Goal: Browse casually: Explore the website without a specific task or goal

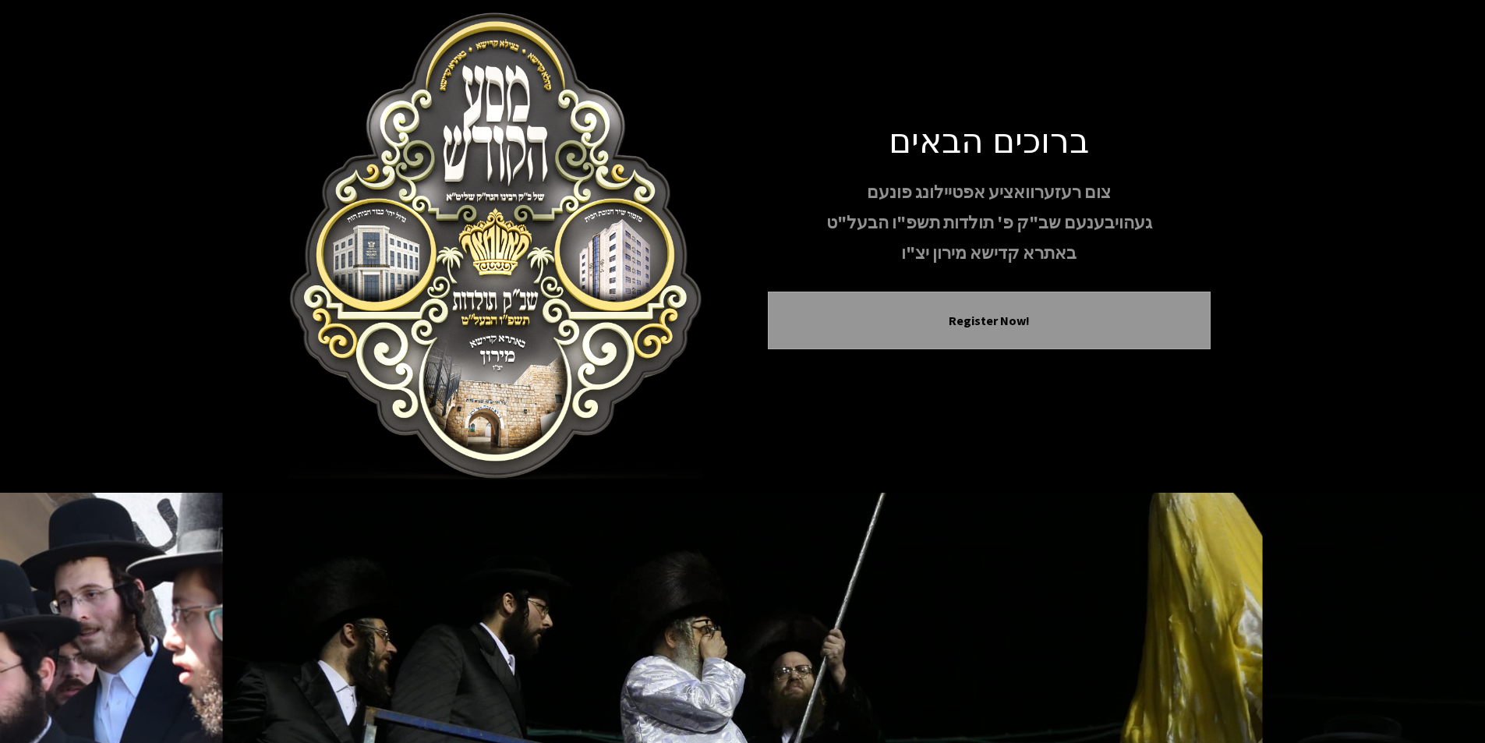
scroll to position [128, 0]
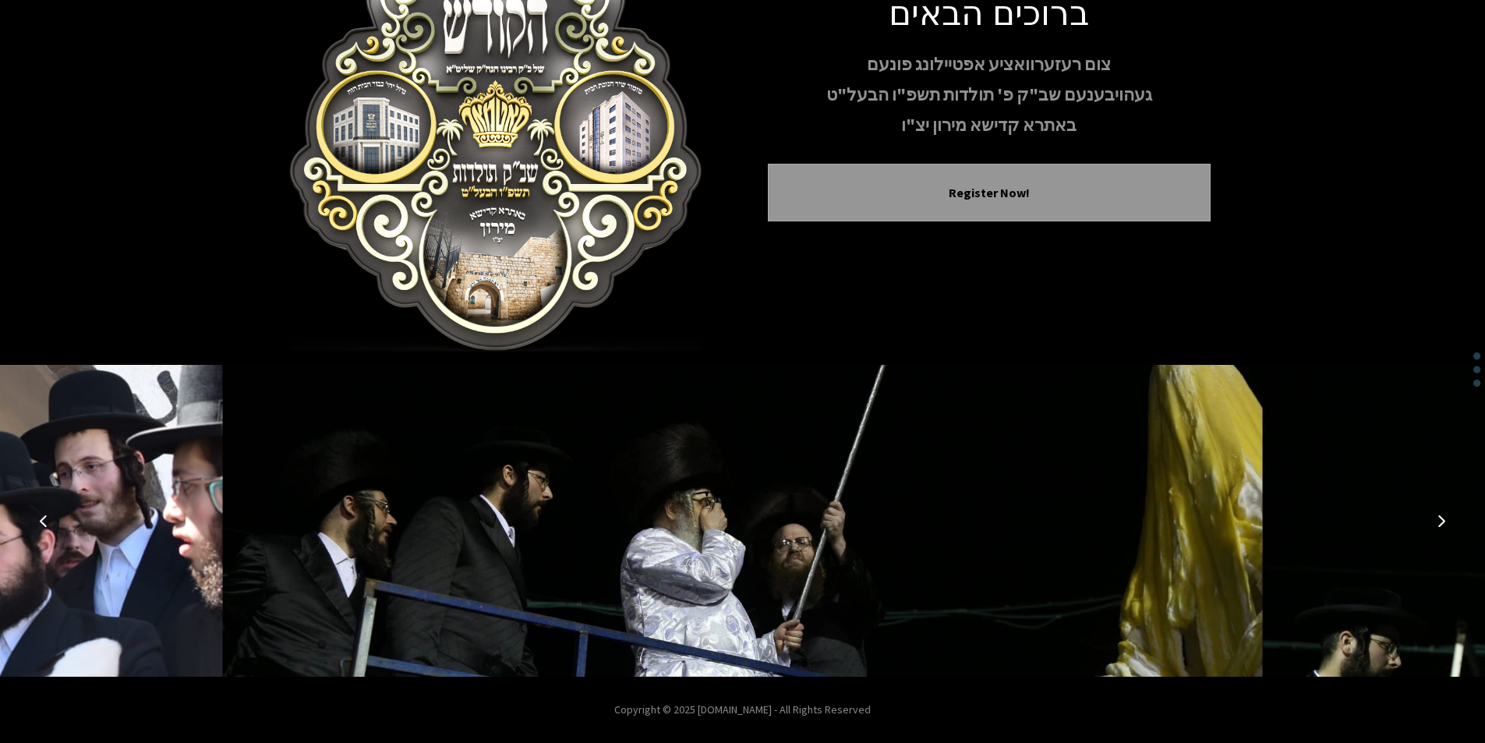
click at [42, 526] on icon "Previous image" at bounding box center [43, 521] width 12 height 12
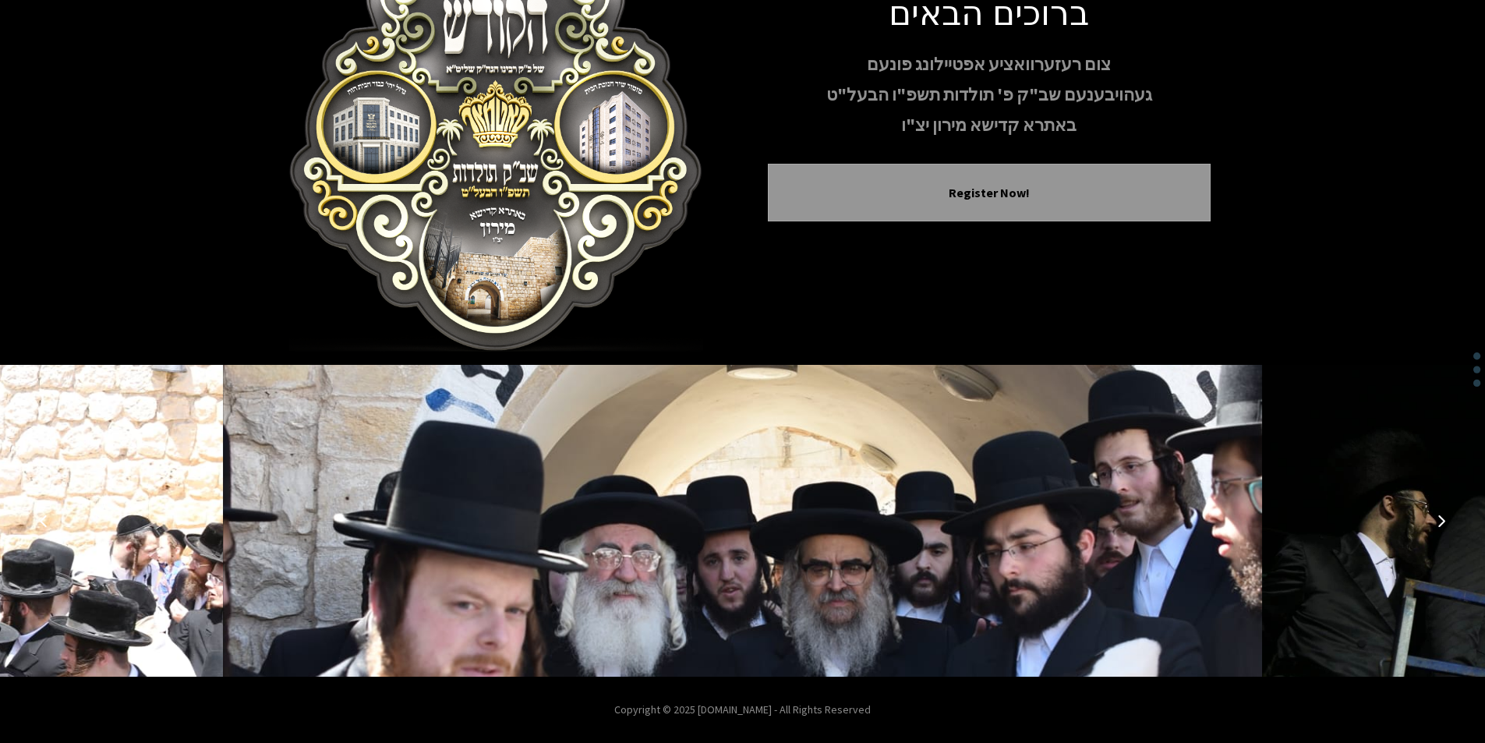
click at [48, 526] on icon "Previous image" at bounding box center [43, 521] width 12 height 12
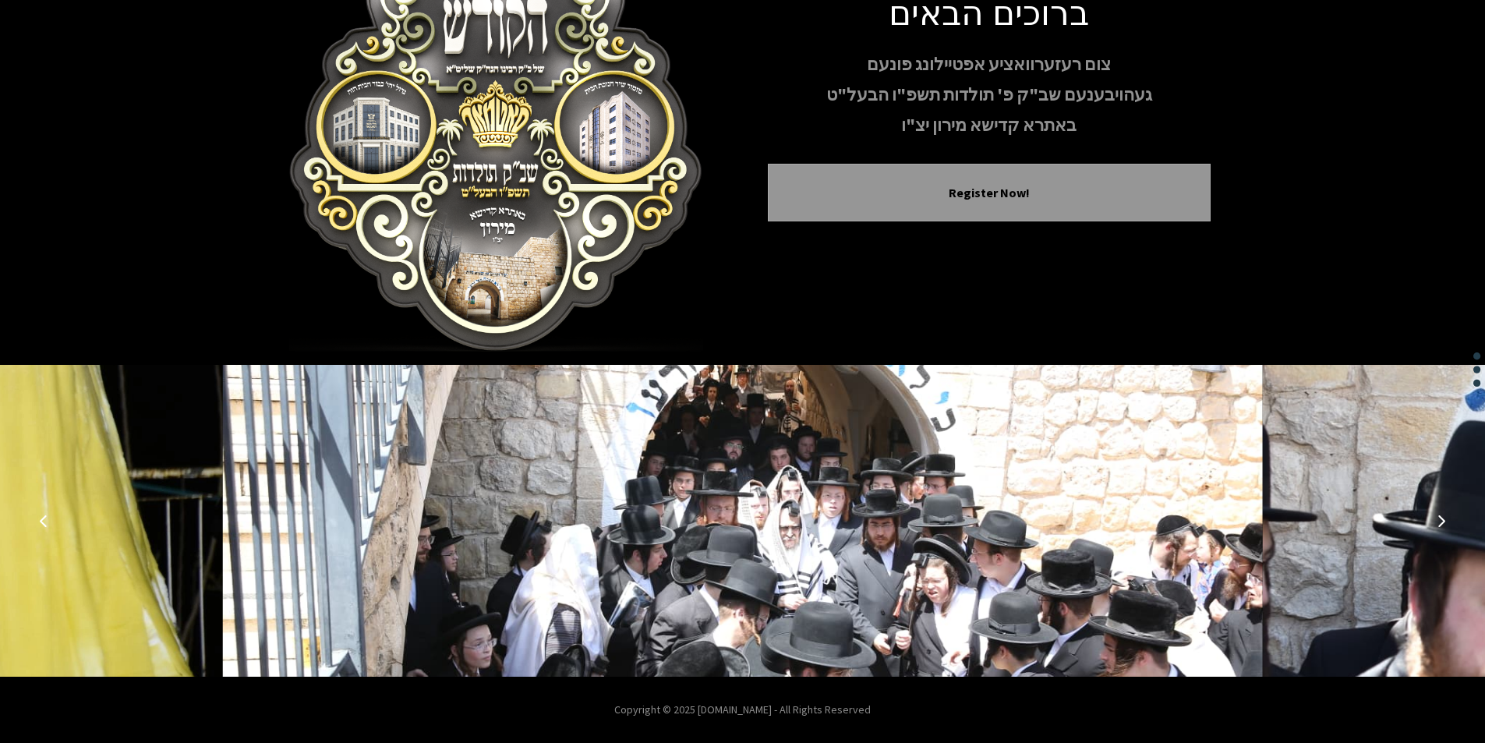
click at [48, 526] on icon "Previous image" at bounding box center [43, 521] width 12 height 12
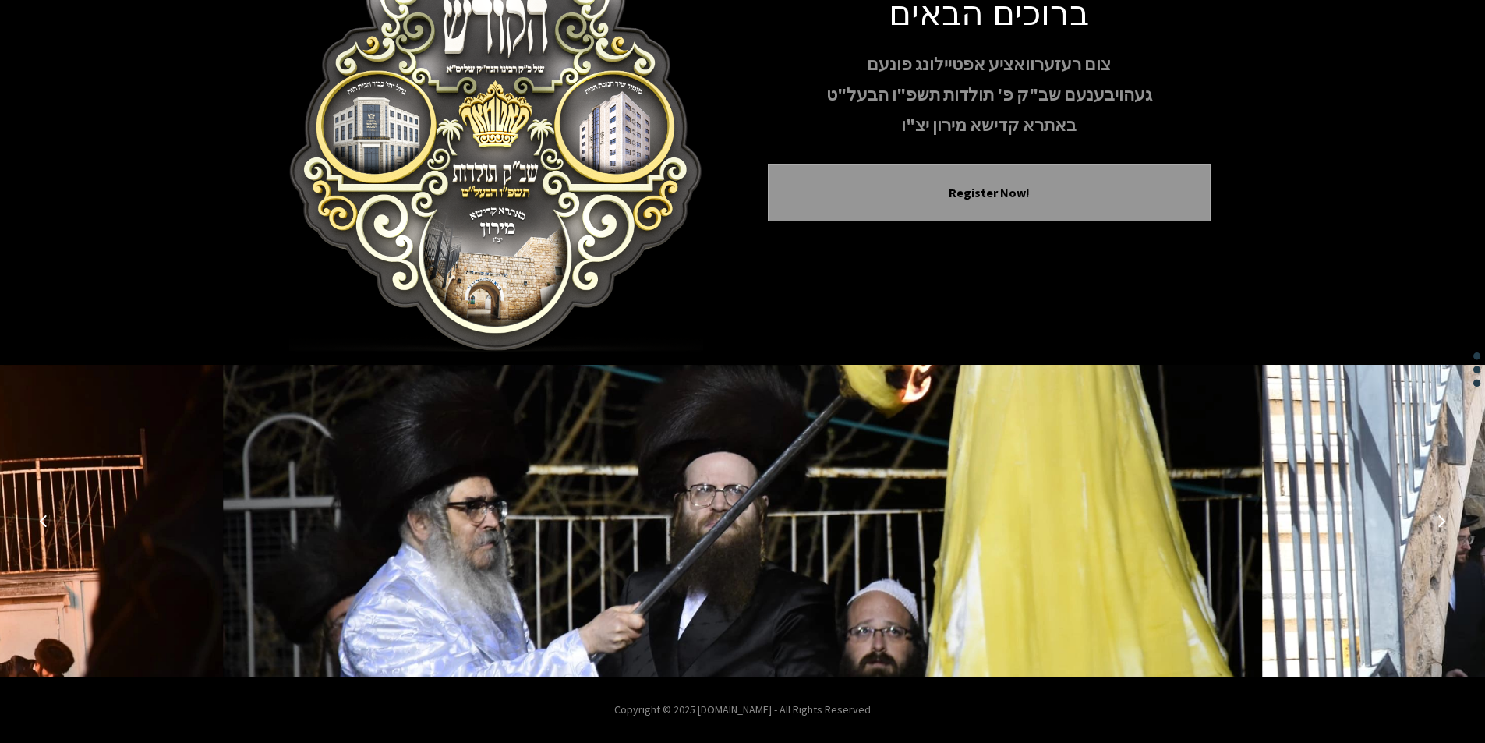
drag, startPoint x: 486, startPoint y: 514, endPoint x: 48, endPoint y: 515, distance: 438.2
click at [48, 515] on icon "Previous image" at bounding box center [43, 521] width 12 height 12
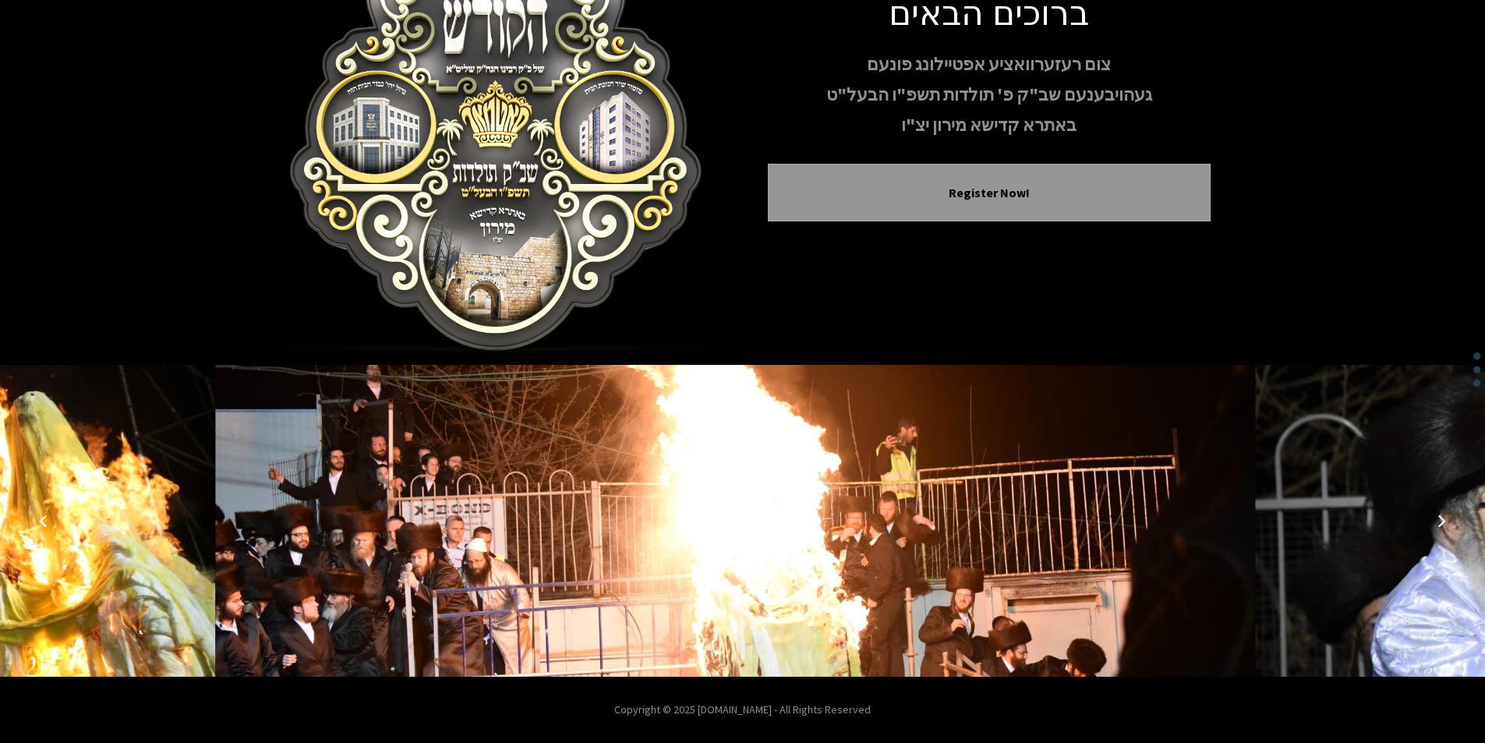
click at [48, 515] on icon "Previous image" at bounding box center [43, 521] width 12 height 12
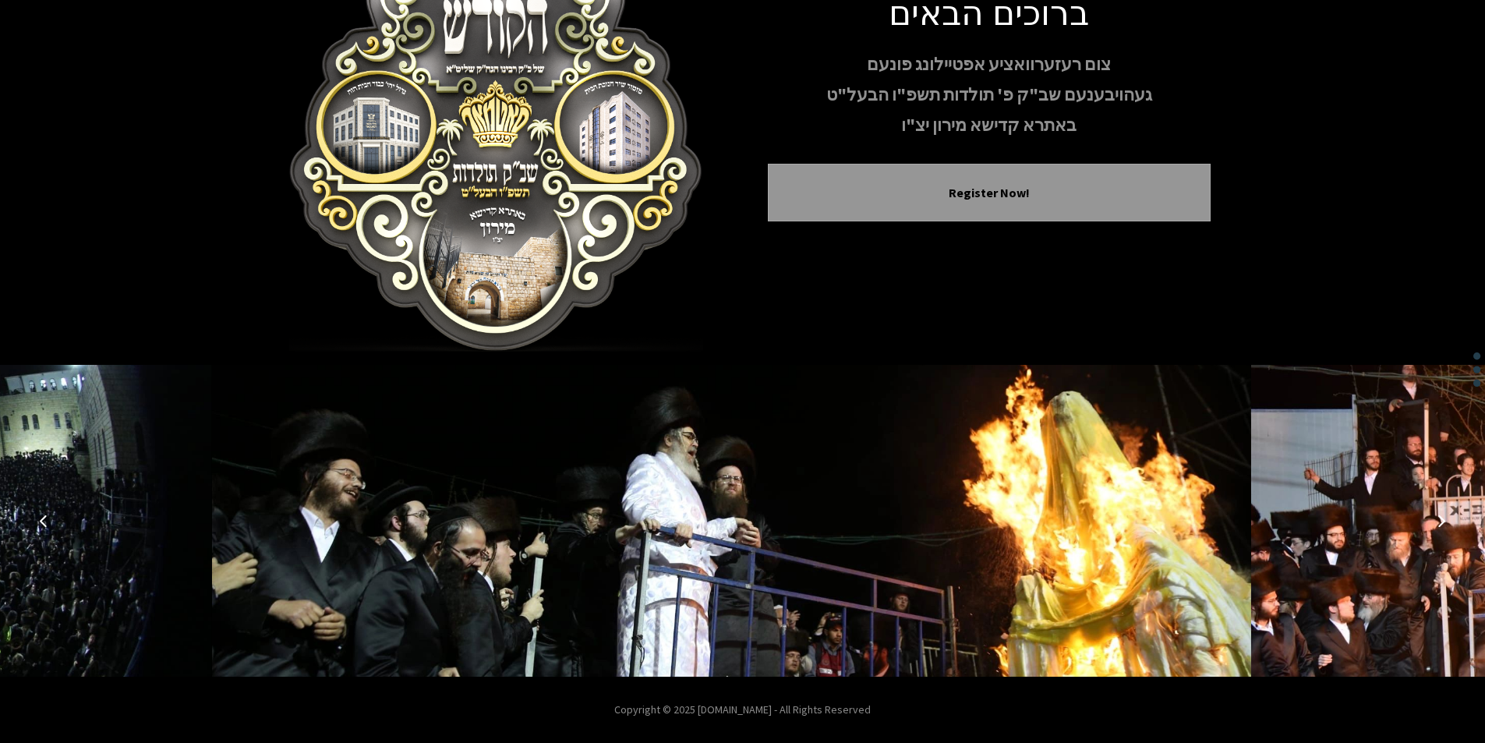
click at [48, 515] on icon "Previous image" at bounding box center [43, 521] width 12 height 12
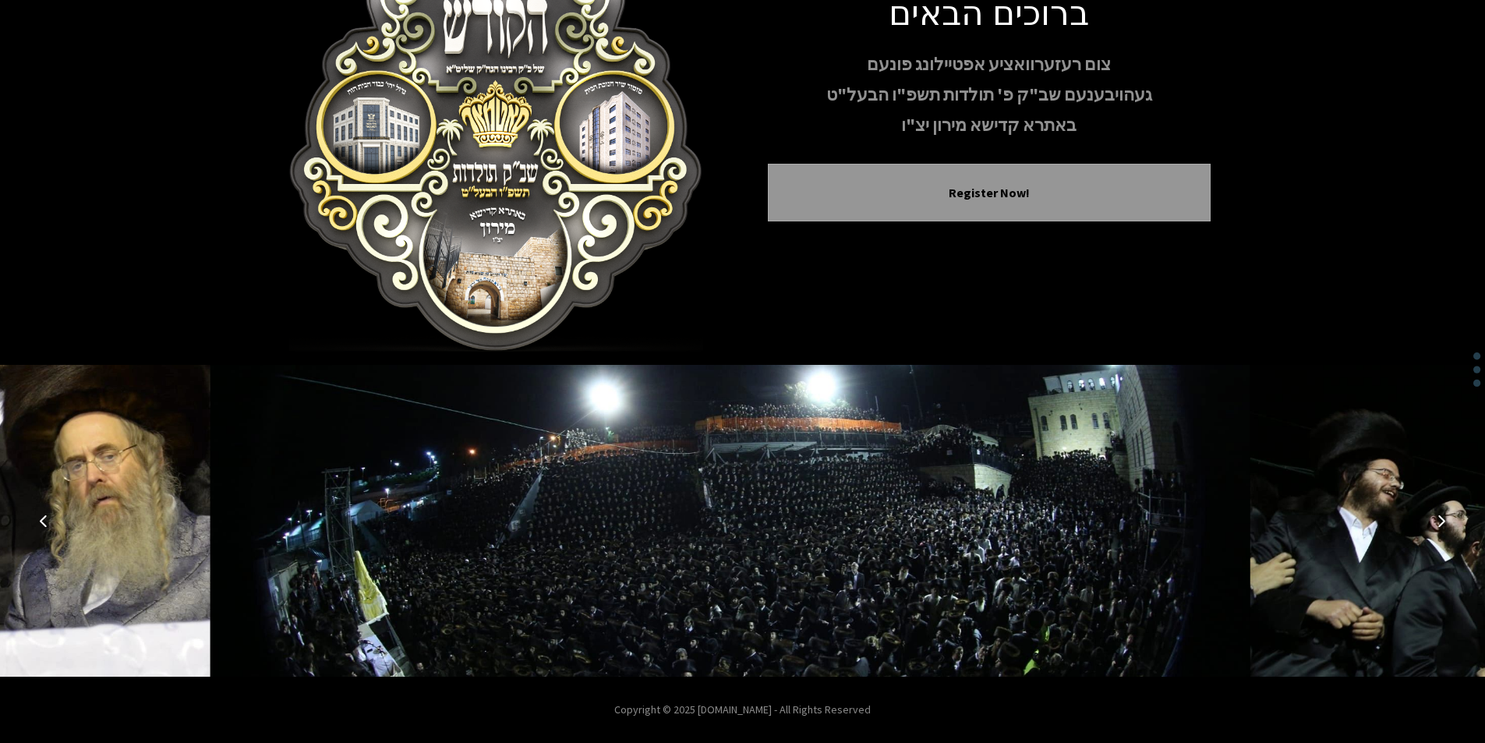
click at [48, 515] on icon "Previous image" at bounding box center [43, 521] width 12 height 12
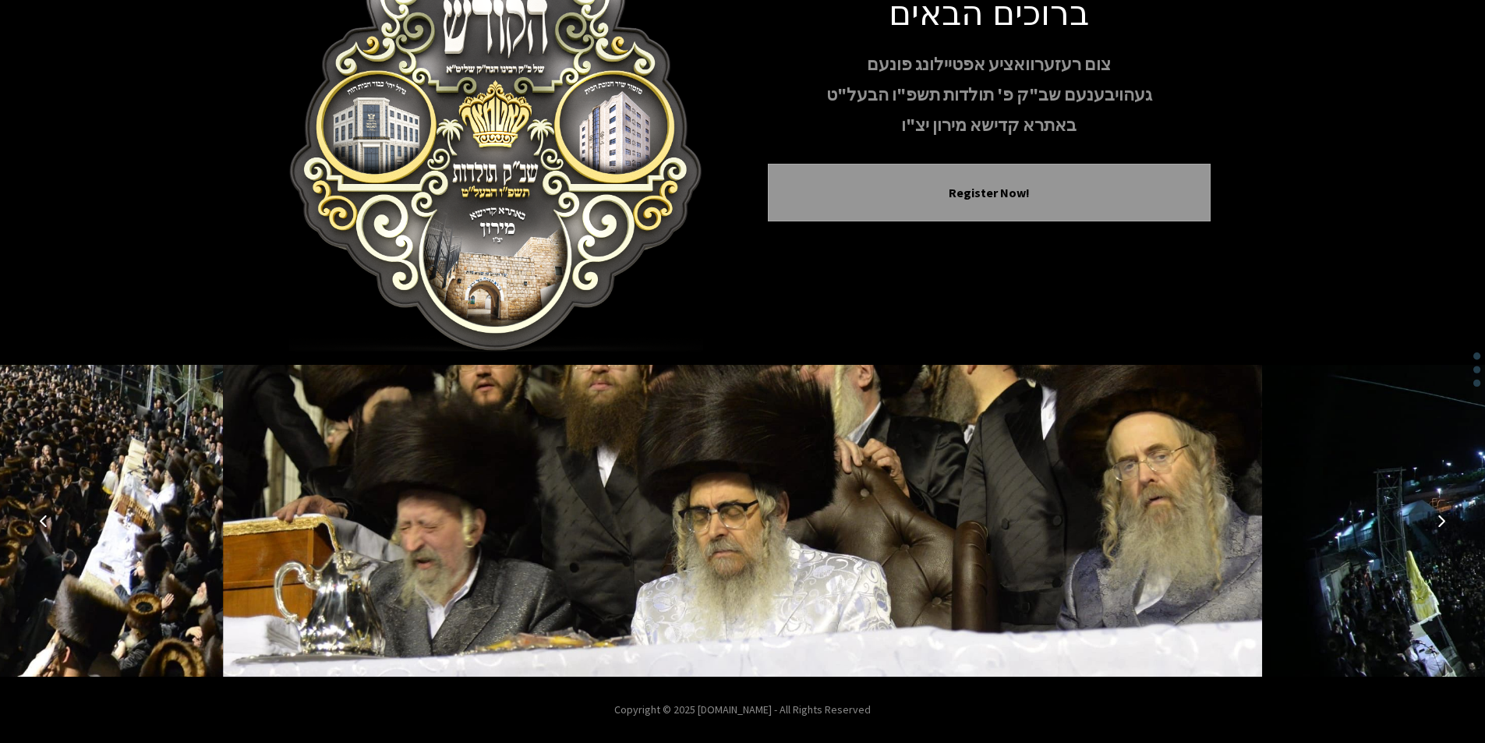
click at [48, 515] on icon "Previous image" at bounding box center [43, 521] width 12 height 12
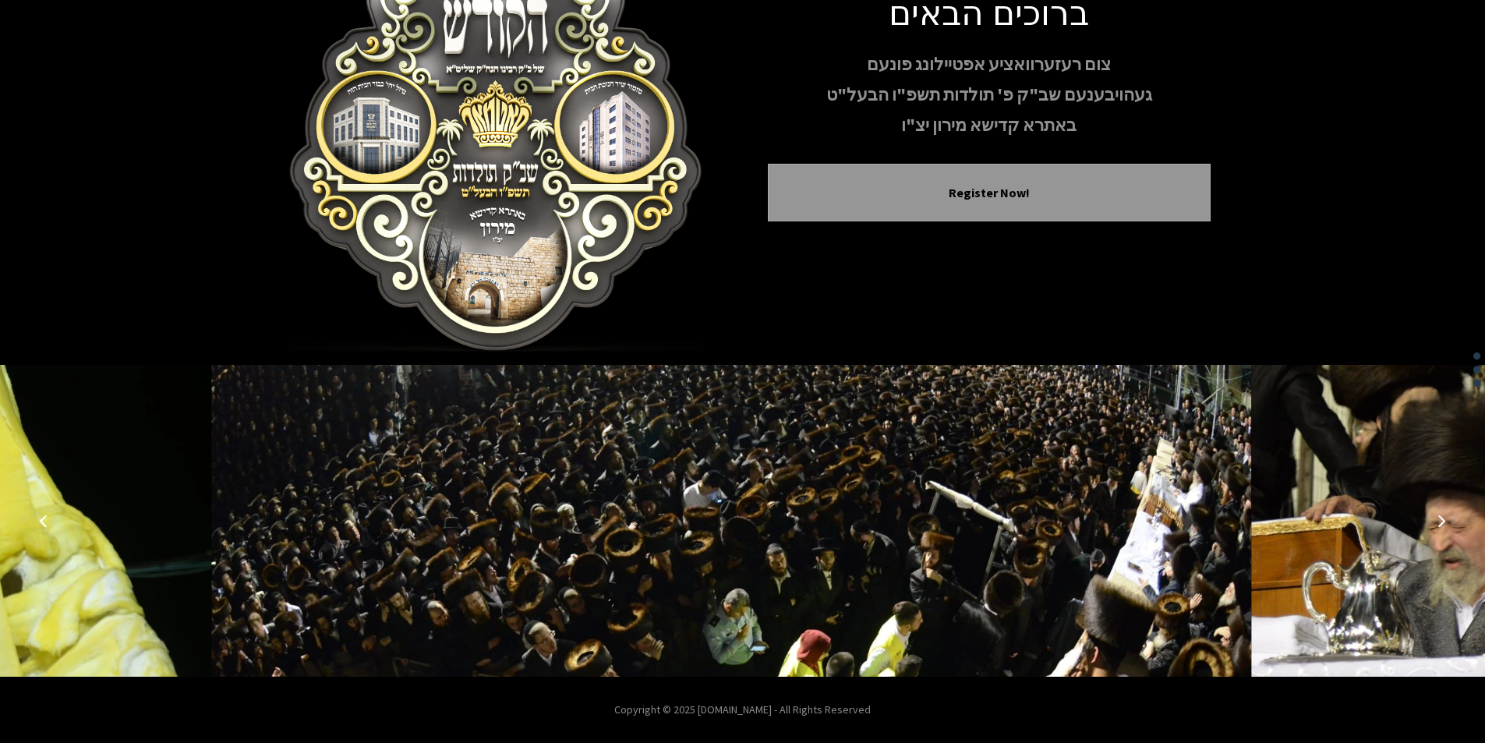
click at [48, 515] on icon "Previous image" at bounding box center [43, 521] width 12 height 12
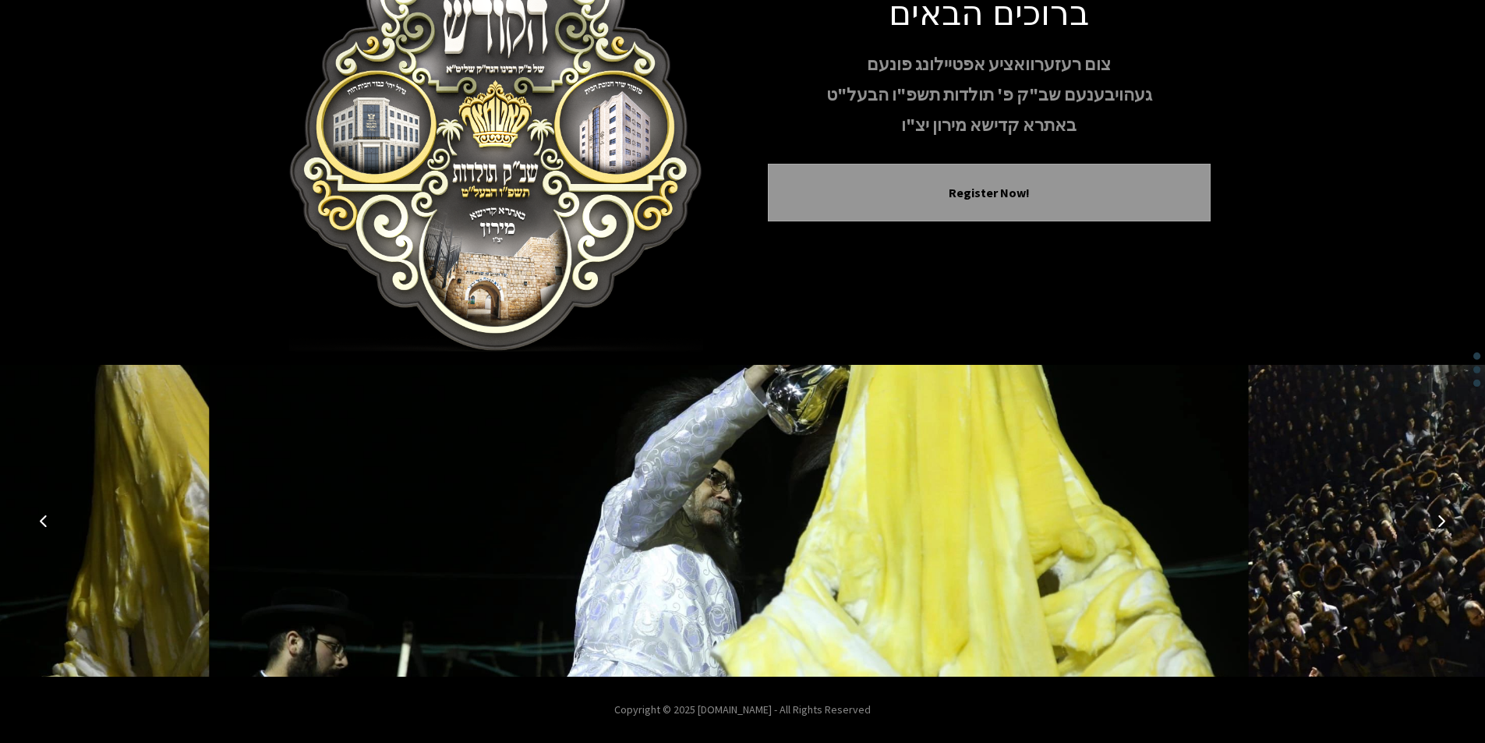
click at [48, 515] on icon "Previous image" at bounding box center [43, 521] width 12 height 12
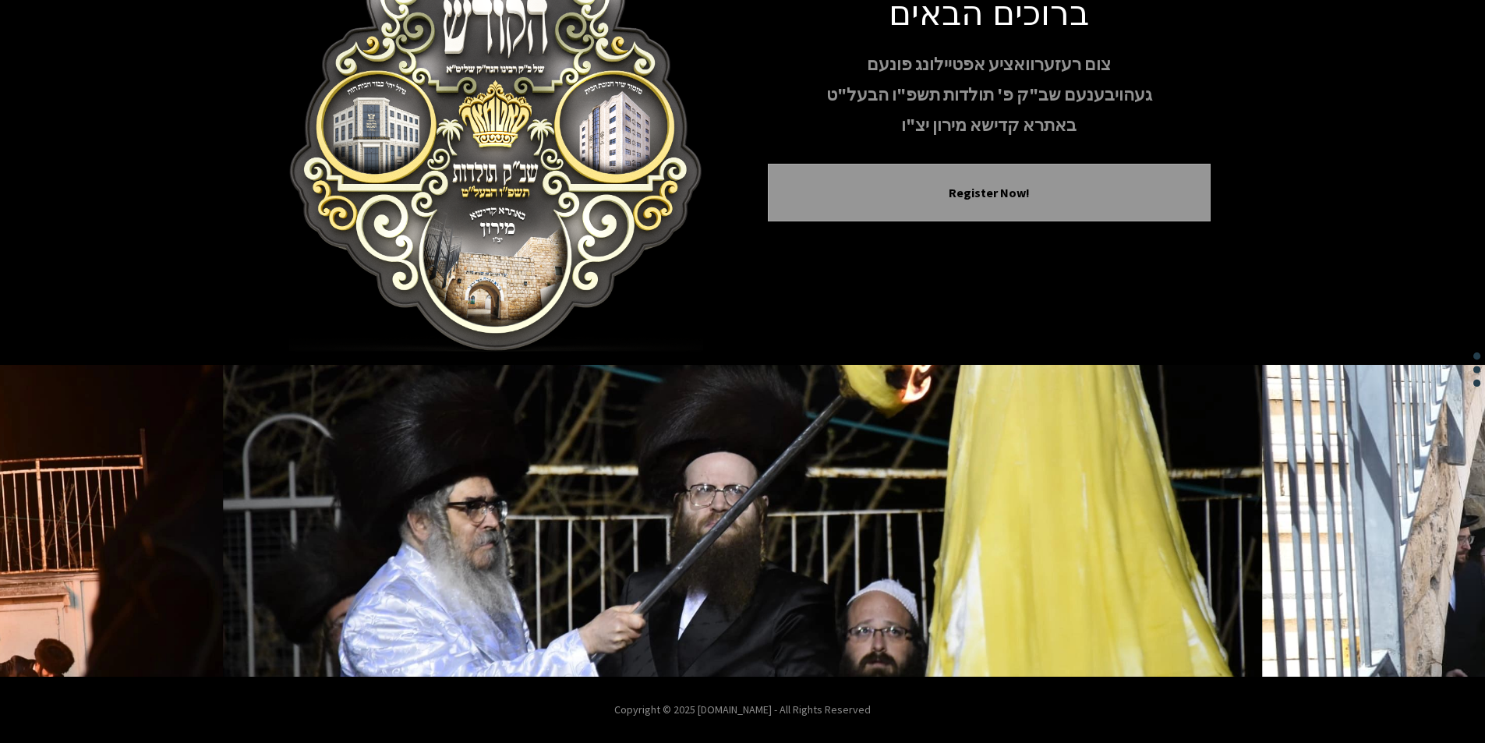
drag, startPoint x: 675, startPoint y: 505, endPoint x: 722, endPoint y: 310, distance: 200.5
click at [722, 310] on div "ברוכים הבאים צום רעזערוואציע אפטיילונג פונעם געהויבענעם שב"ק פ' תולדות תשפ"ו הב…" at bounding box center [743, 119] width 936 height 468
